Goal: Information Seeking & Learning: Learn about a topic

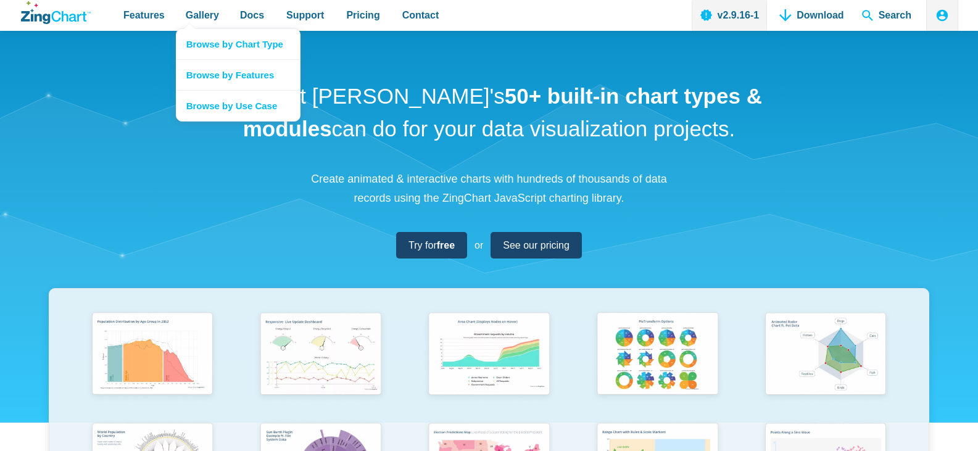
click at [183, 28] on nav "Browse by Chart Type Browse by Features Browse by Use Case" at bounding box center [238, 74] width 125 height 93
click at [226, 73] on link "Browse by Features" at bounding box center [237, 74] width 123 height 31
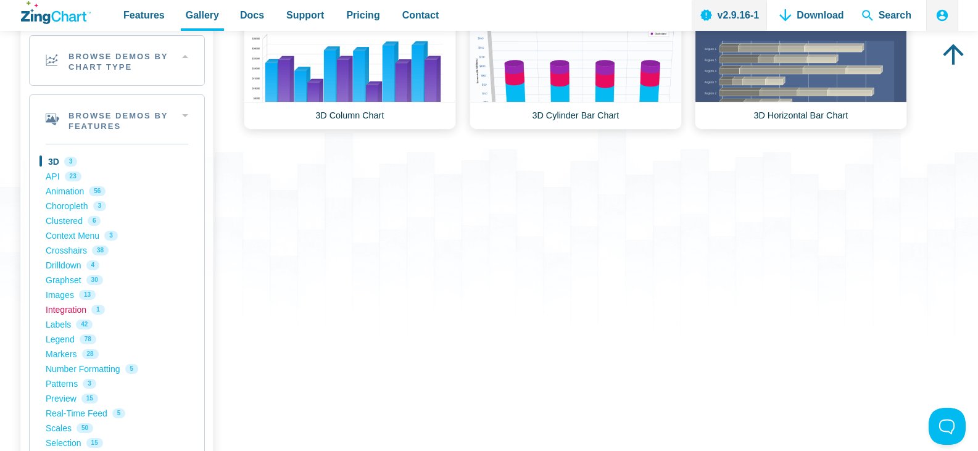
click at [66, 312] on link "Integration 1" at bounding box center [117, 309] width 143 height 15
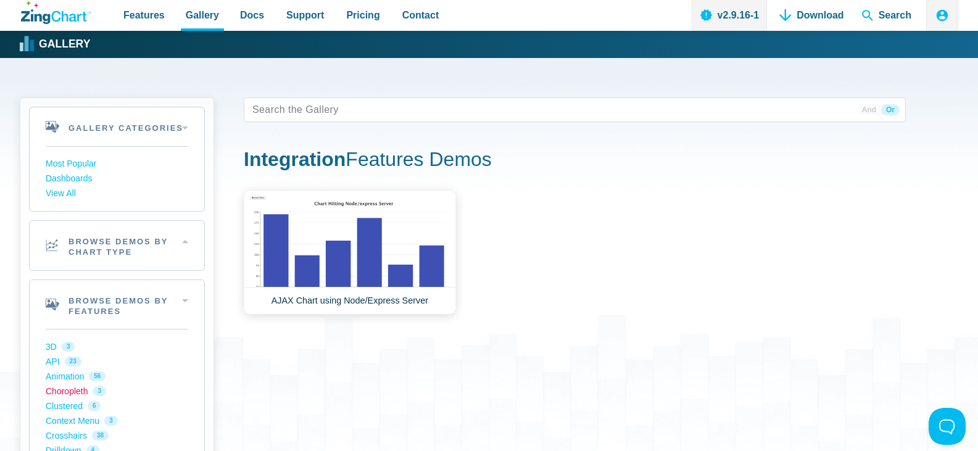
click at [60, 394] on link "Choropleth 3" at bounding box center [117, 391] width 143 height 15
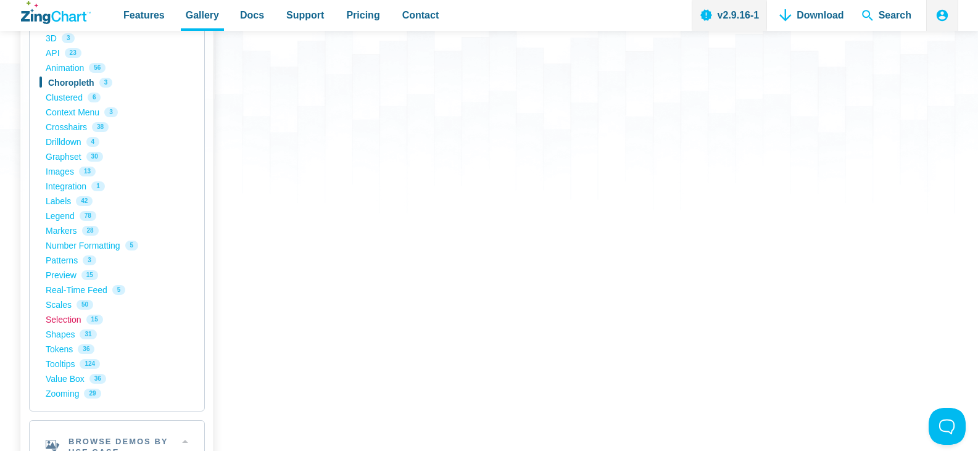
click at [65, 320] on link "Selection 15" at bounding box center [117, 319] width 143 height 15
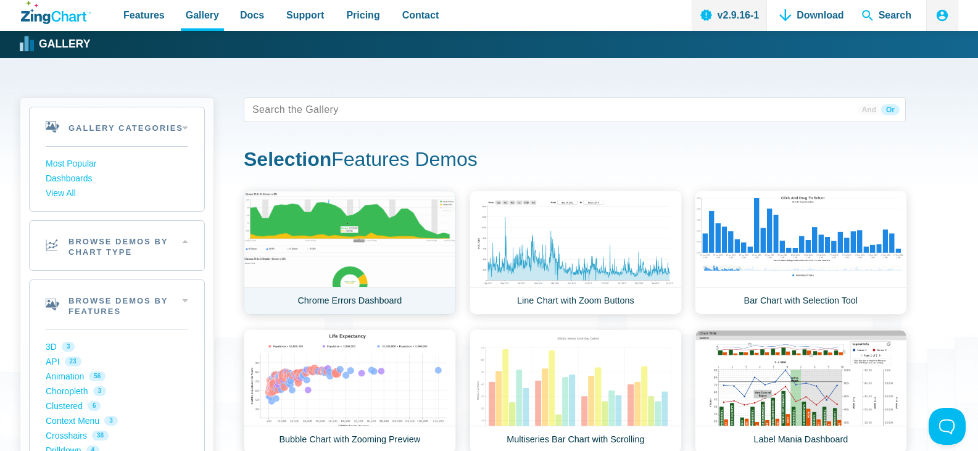
click at [347, 237] on link "Chrome Errors Dashboard" at bounding box center [350, 253] width 212 height 124
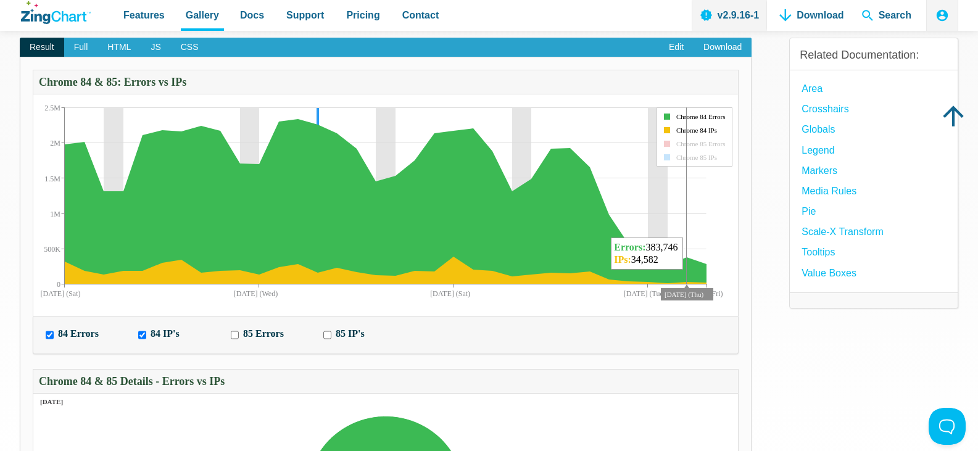
click at [693, 140] on div "Legend item. Chrome 85 Errors. Off" at bounding box center [701, 143] width 54 height 11
click at [695, 144] on div "Legend item. Chrome 85 Errors. Off" at bounding box center [701, 143] width 54 height 11
click at [699, 157] on div "Legend item. Chrome 85 IPs. Off" at bounding box center [697, 157] width 46 height 11
click at [339, 332] on label "85 IP's" at bounding box center [350, 333] width 29 height 17
click at [331, 332] on input "85 IP's" at bounding box center [327, 334] width 8 height 13
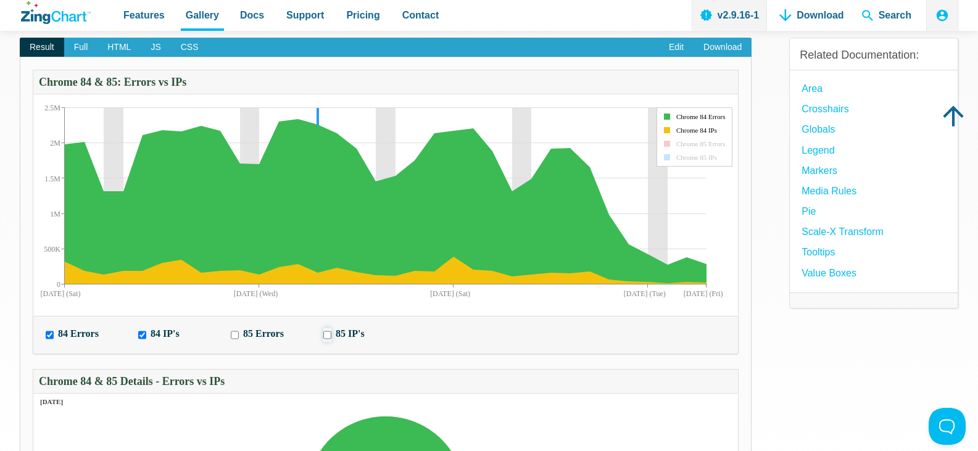
checkbox input "true"
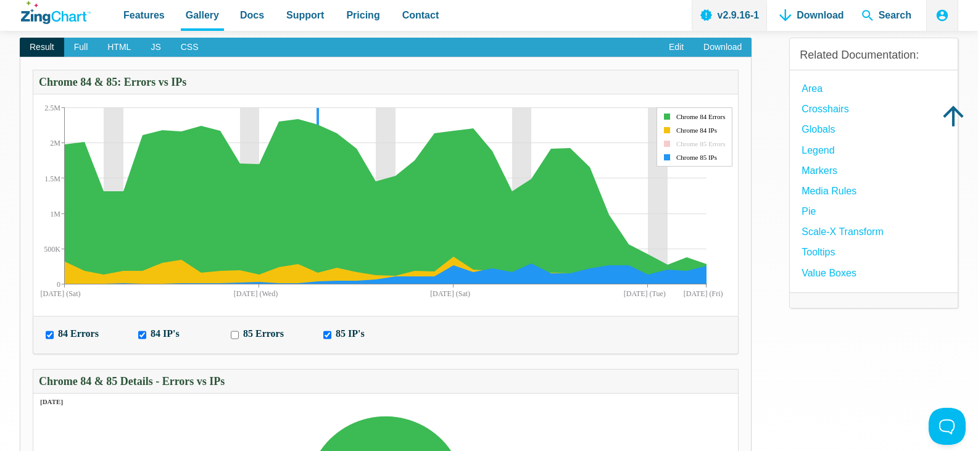
click at [270, 333] on label "85 Errors" at bounding box center [263, 333] width 41 height 17
click at [239, 333] on input "85 Errors" at bounding box center [235, 334] width 8 height 13
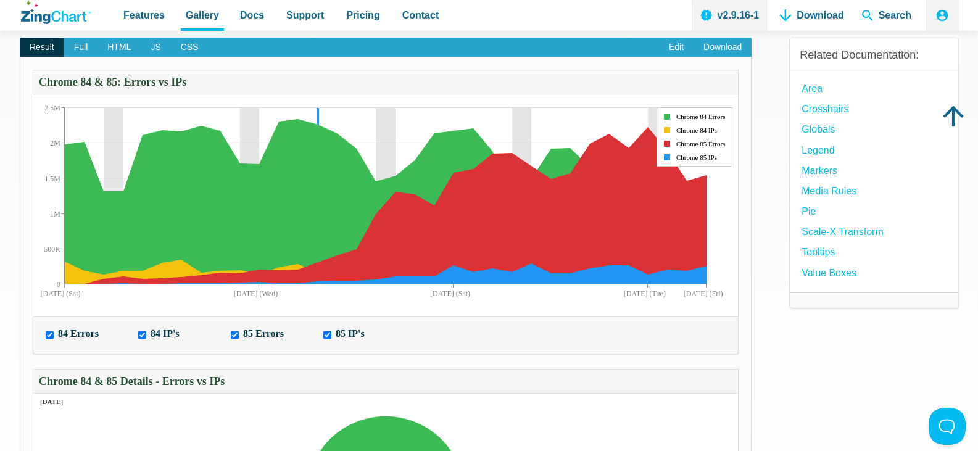
click at [252, 336] on label "85 Errors" at bounding box center [263, 333] width 41 height 17
click at [239, 336] on input "85 Errors" at bounding box center [235, 334] width 8 height 13
checkbox input "false"
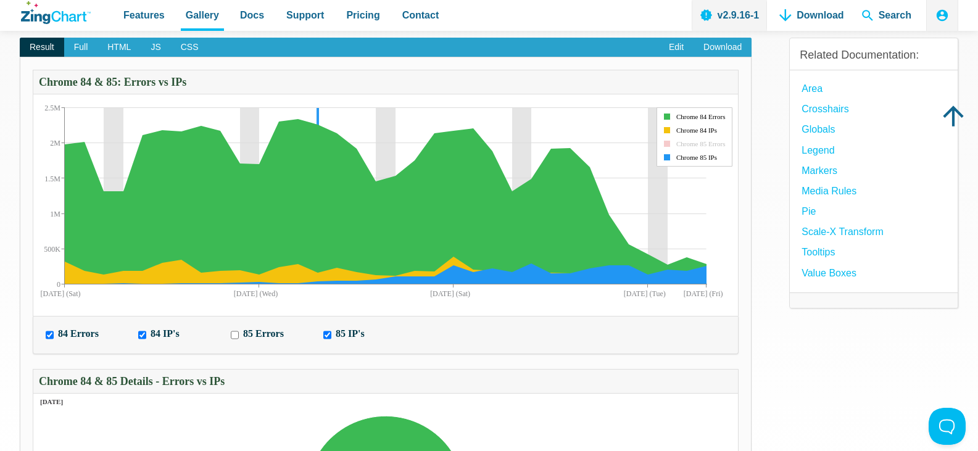
click at [346, 334] on label "85 IP's" at bounding box center [350, 333] width 29 height 17
click at [331, 334] on input "85 IP's" at bounding box center [327, 334] width 8 height 13
checkbox input "false"
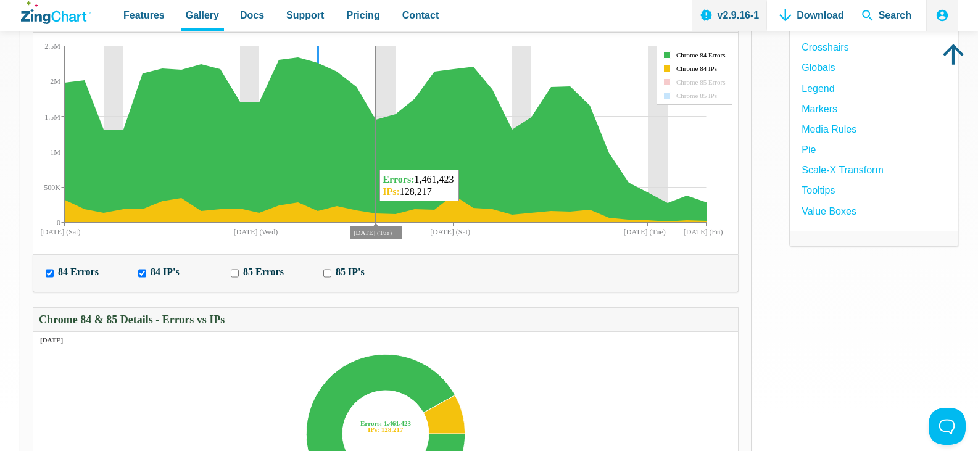
scroll to position [288, 0]
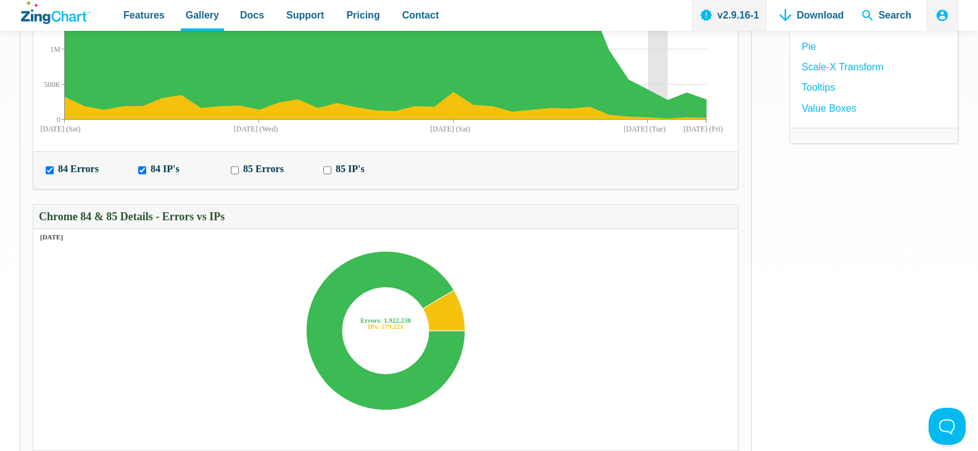
click at [547, 252] on img "App Content" at bounding box center [315, 327] width 565 height 247
click at [665, 332] on icon "App Content" at bounding box center [385, 327] width 705 height 246
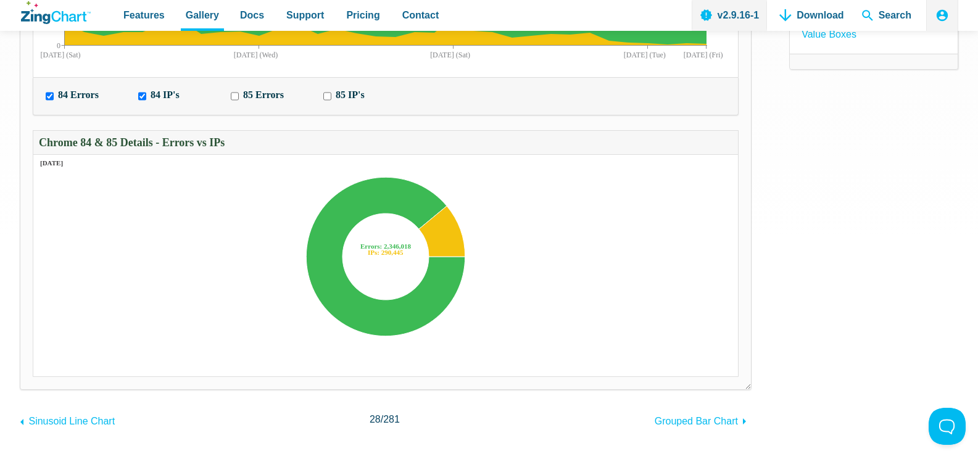
scroll to position [238, 0]
